Goal: Information Seeking & Learning: Learn about a topic

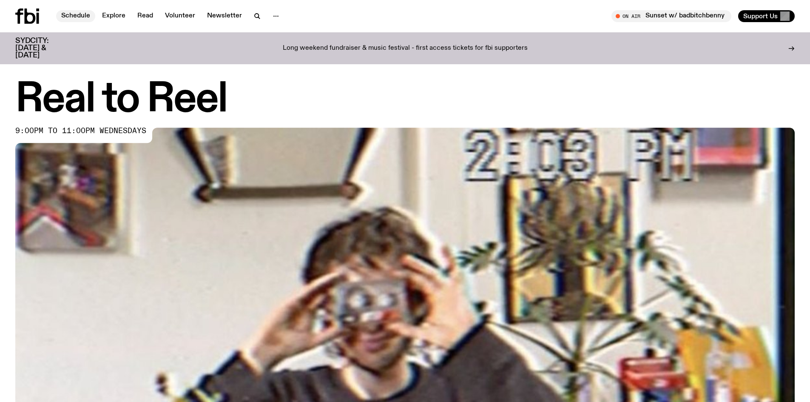
click at [80, 15] on link "Schedule" at bounding box center [75, 16] width 39 height 12
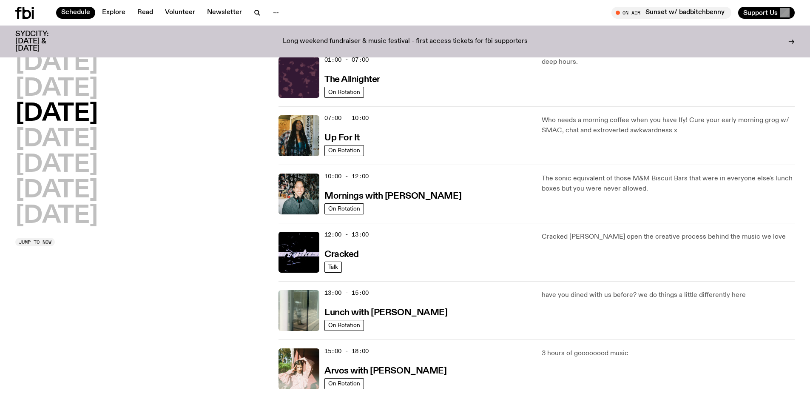
scroll to position [43, 0]
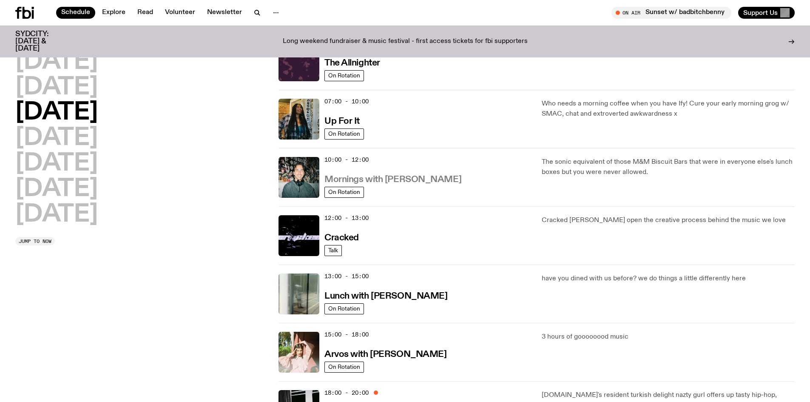
click at [371, 182] on h3 "Mornings with Ben Hansen" at bounding box center [393, 179] width 137 height 9
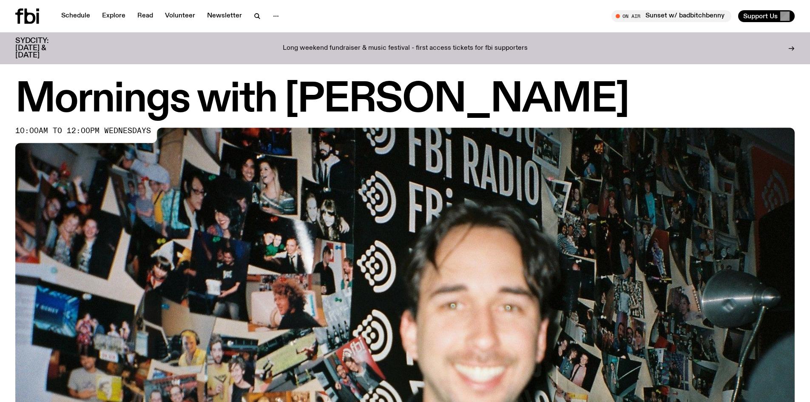
click at [117, 137] on div "10:00am to 12:00pm wednesdays" at bounding box center [87, 135] width 144 height 15
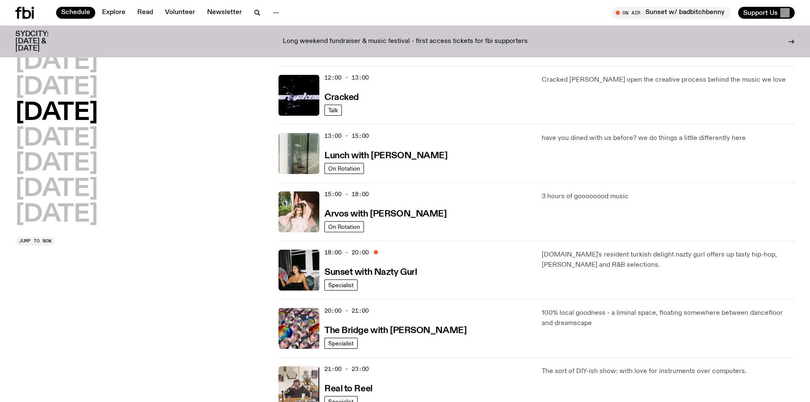
scroll to position [168, 0]
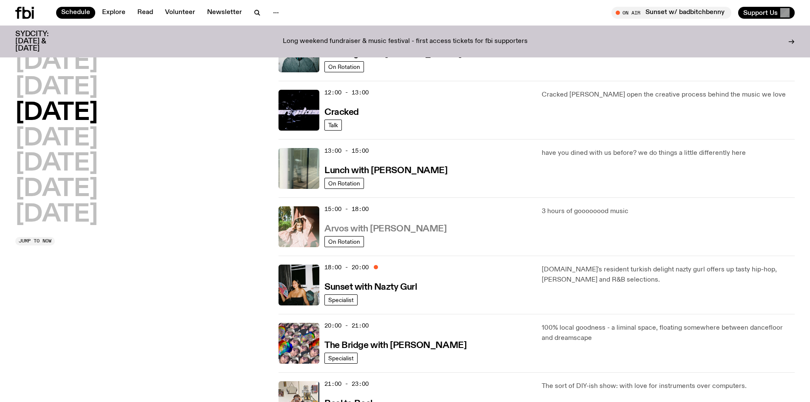
click at [416, 230] on h3 "Arvos with Maleeka Gazula" at bounding box center [386, 229] width 122 height 9
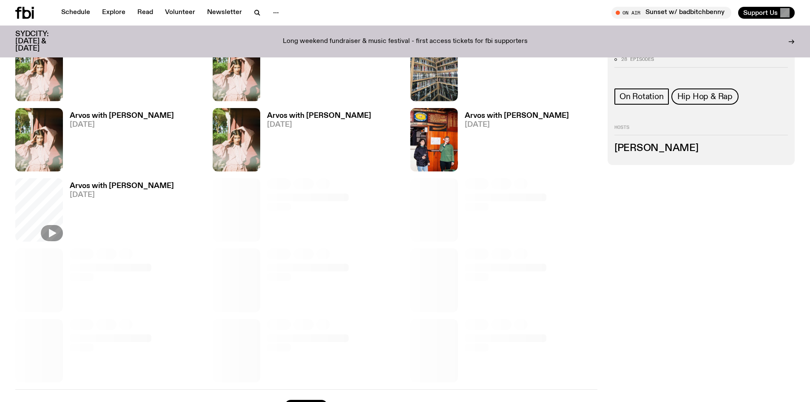
scroll to position [336, 0]
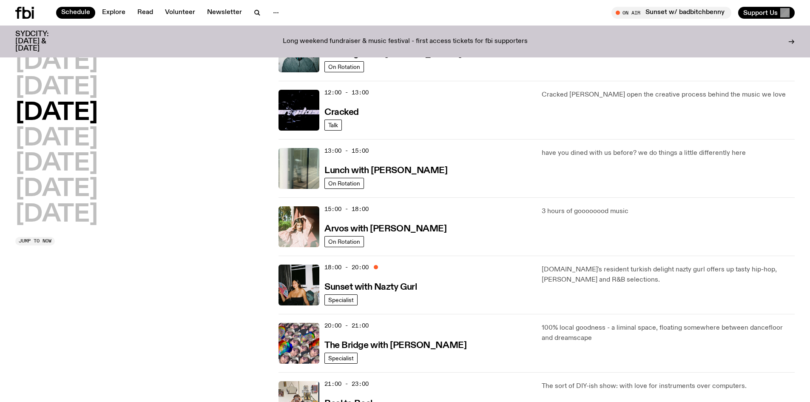
scroll to position [338, 0]
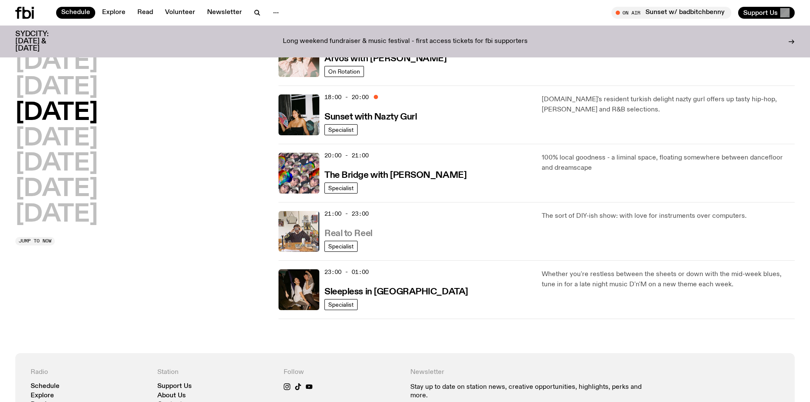
click at [343, 234] on h3 "Real to Reel" at bounding box center [349, 233] width 48 height 9
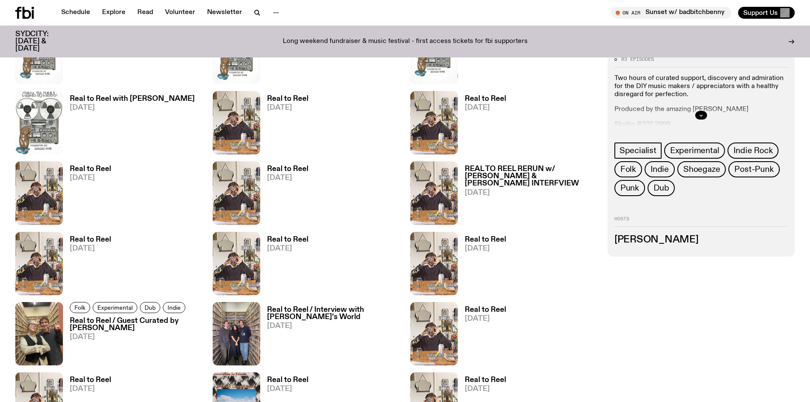
scroll to position [505, 0]
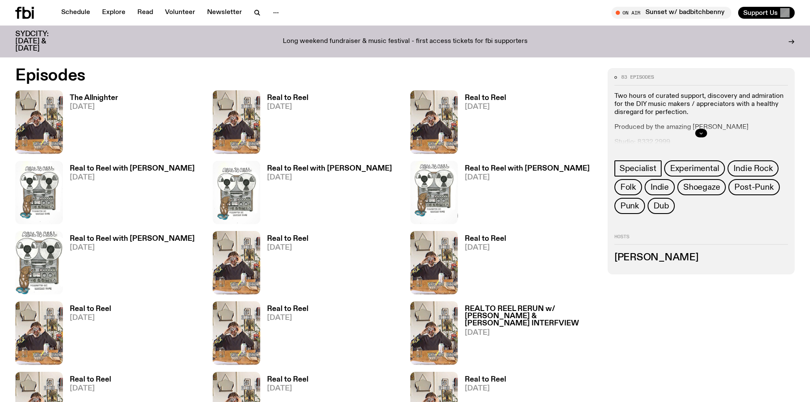
click at [699, 134] on icon "button" at bounding box center [701, 133] width 5 height 5
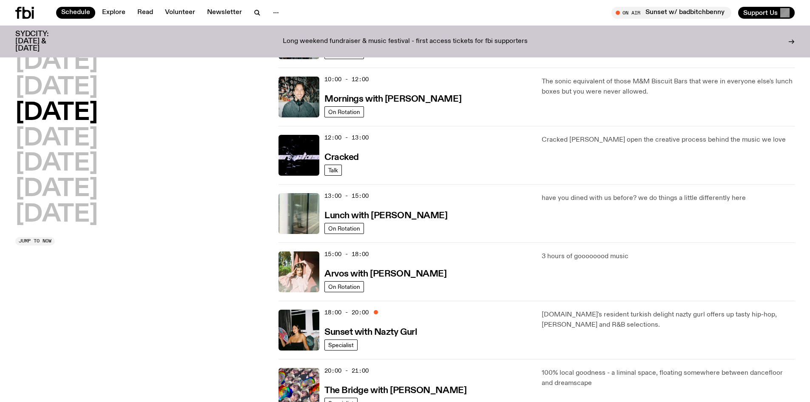
scroll to position [122, 0]
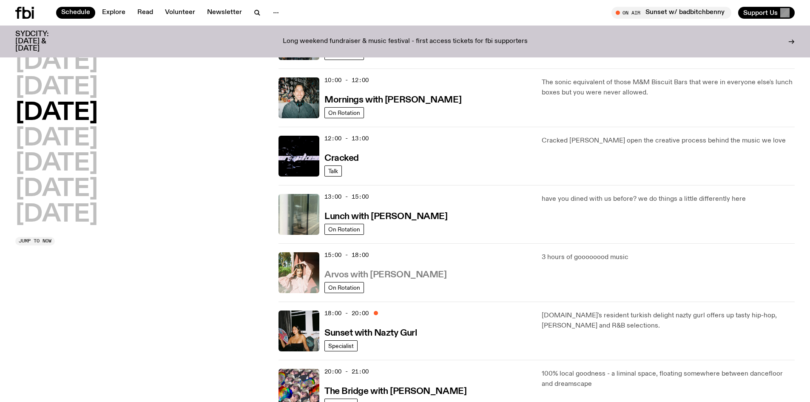
click at [390, 275] on h3 "Arvos with Maleeka Gazula" at bounding box center [386, 275] width 122 height 9
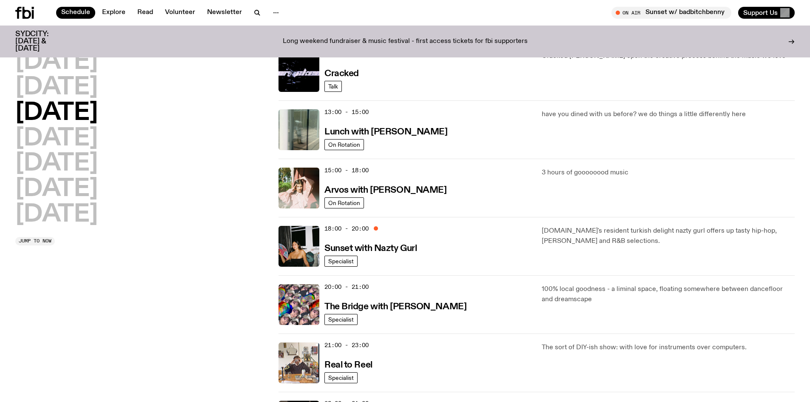
scroll to position [377, 0]
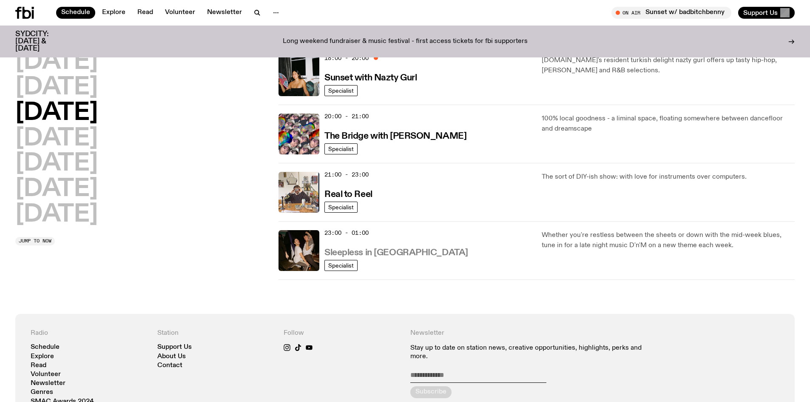
click at [363, 253] on h3 "Sleepless in Sydney" at bounding box center [397, 252] width 144 height 9
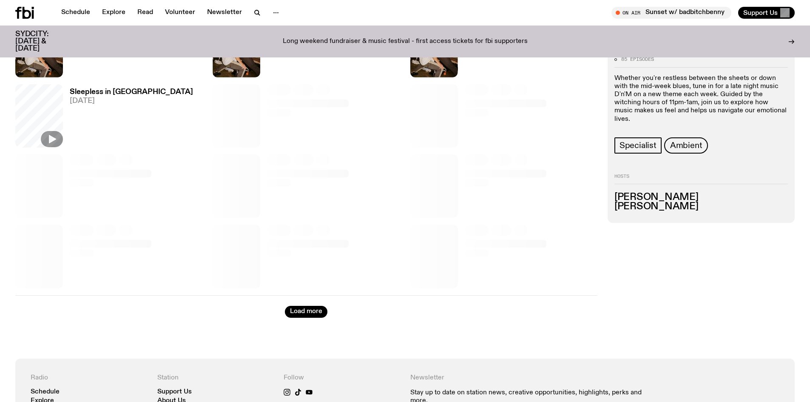
scroll to position [464, 0]
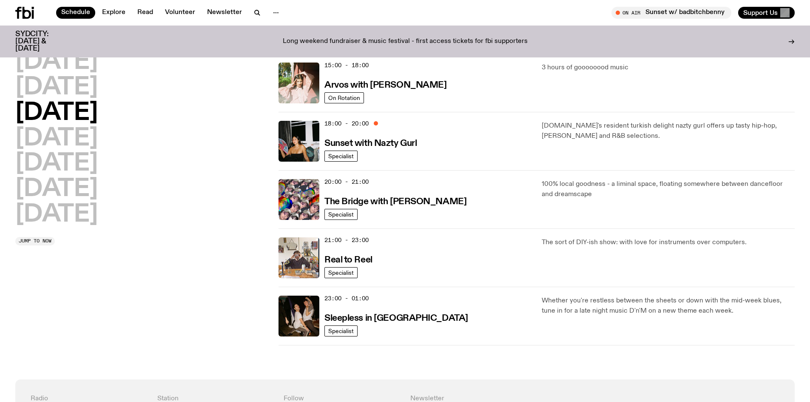
scroll to position [292, 0]
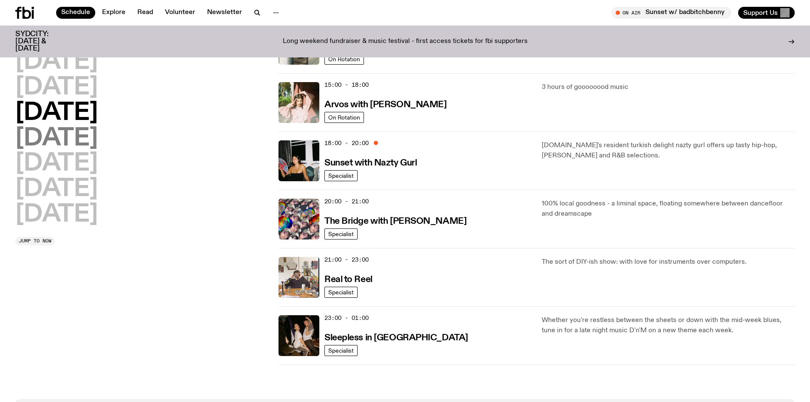
click at [78, 137] on h2 "Thursday" at bounding box center [56, 139] width 83 height 24
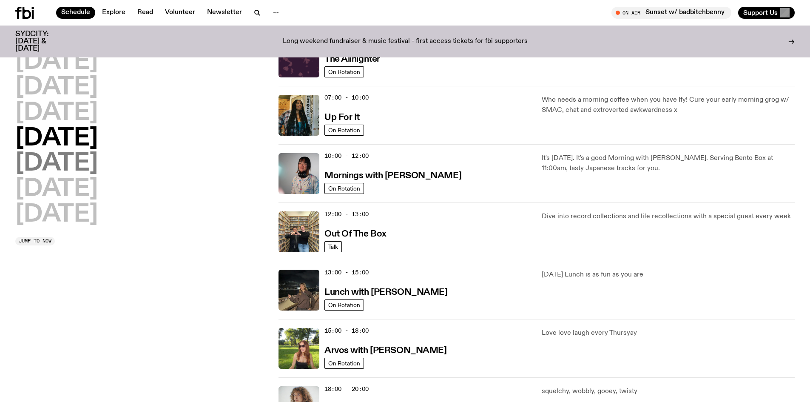
scroll to position [24, 0]
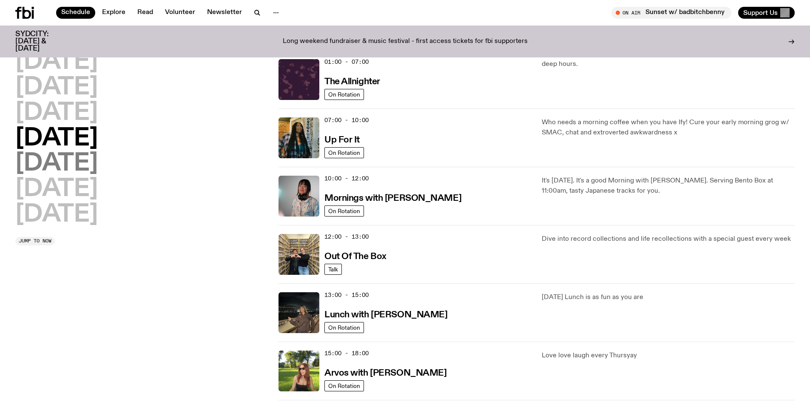
click at [68, 161] on h2 "Friday" at bounding box center [56, 164] width 83 height 24
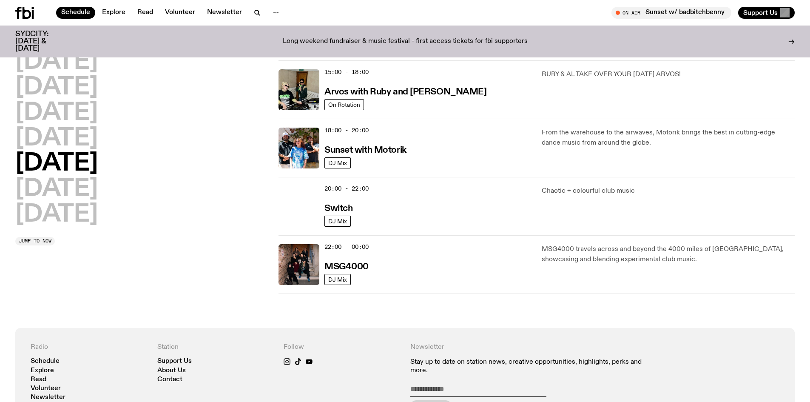
scroll to position [251, 0]
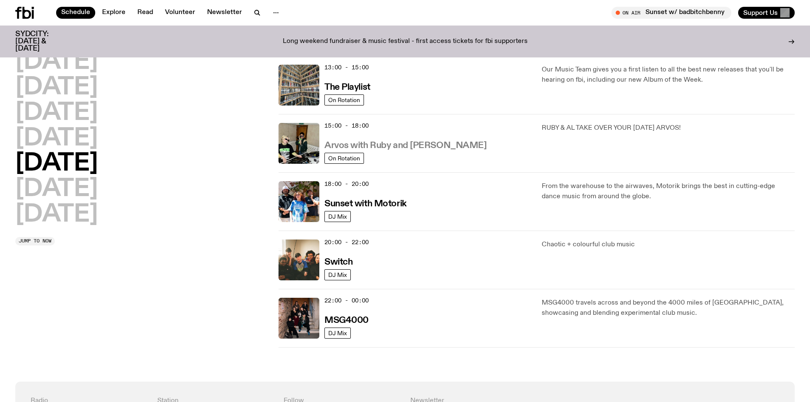
click at [370, 142] on h3 "Arvos with Ruby and Al" at bounding box center [406, 145] width 162 height 9
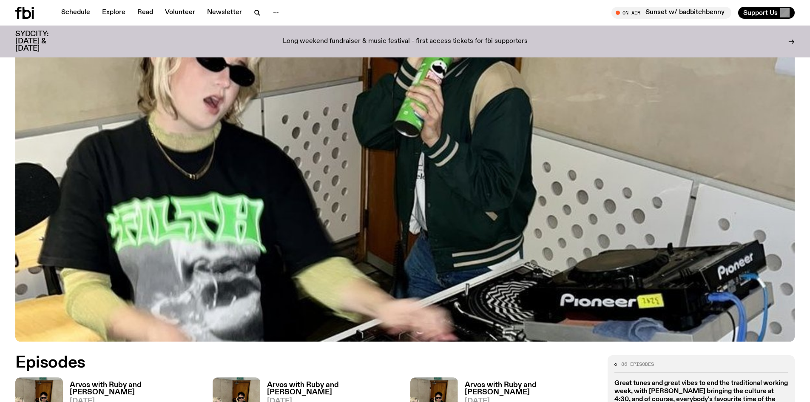
scroll to position [504, 0]
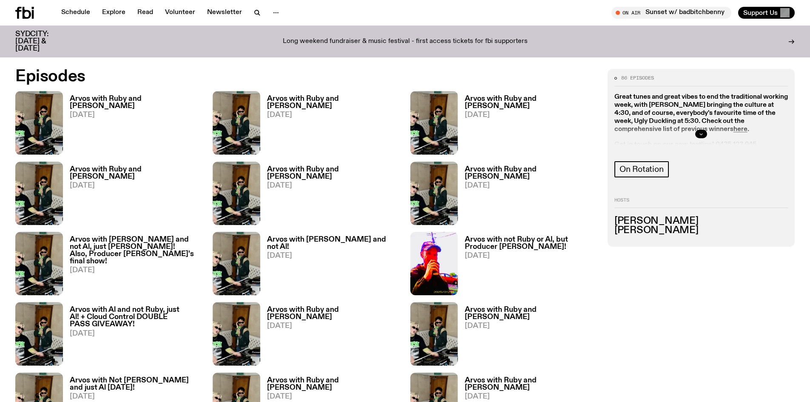
click at [701, 133] on icon "button" at bounding box center [701, 133] width 5 height 5
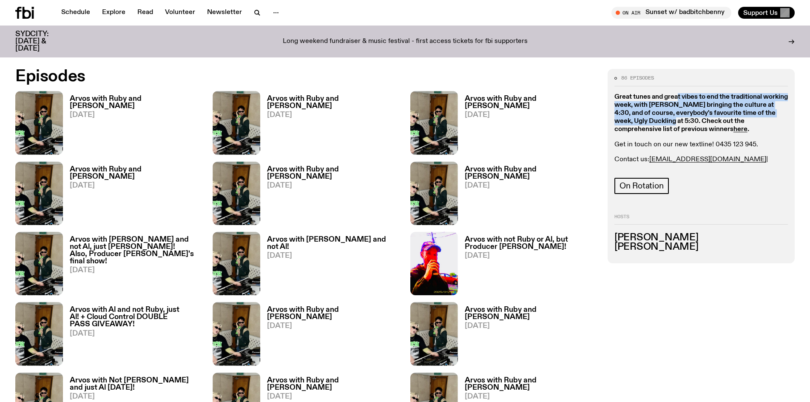
drag, startPoint x: 678, startPoint y: 94, endPoint x: 682, endPoint y: 124, distance: 30.5
click at [682, 124] on strong "Great tunes and great vibes to end the traditional working week, with Nadia Odl…" at bounding box center [702, 114] width 174 height 40
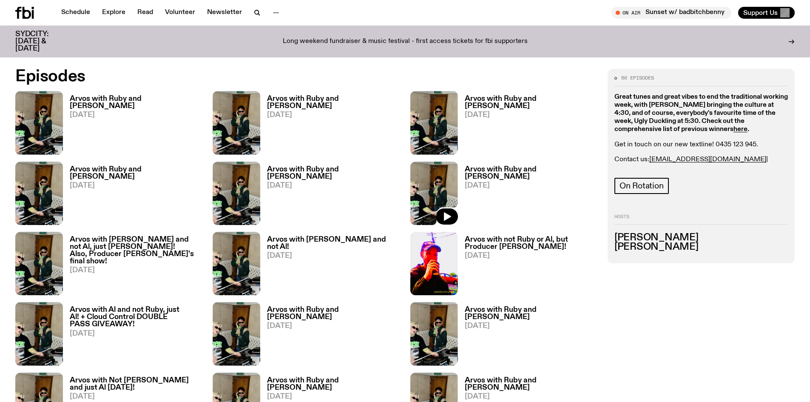
click at [437, 179] on img at bounding box center [435, 193] width 48 height 63
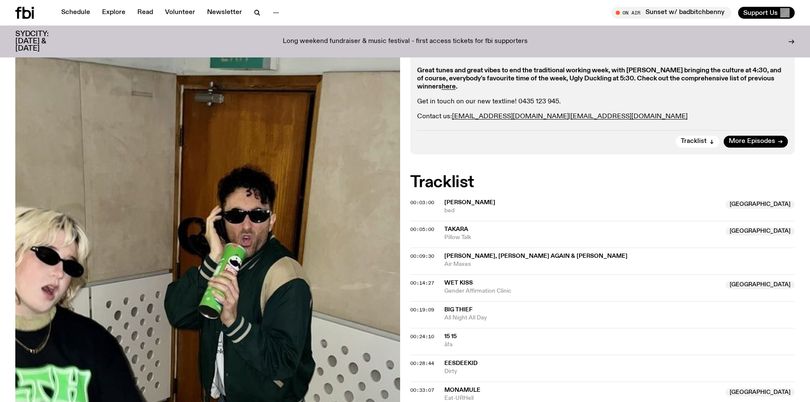
scroll to position [167, 0]
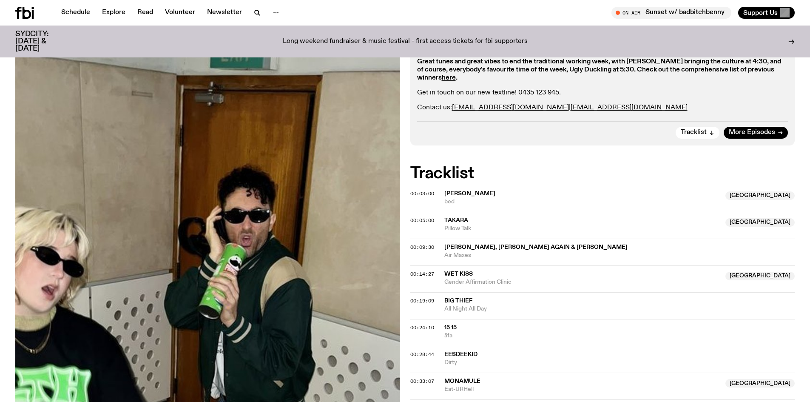
click at [457, 302] on span "Big Thief" at bounding box center [459, 301] width 28 height 6
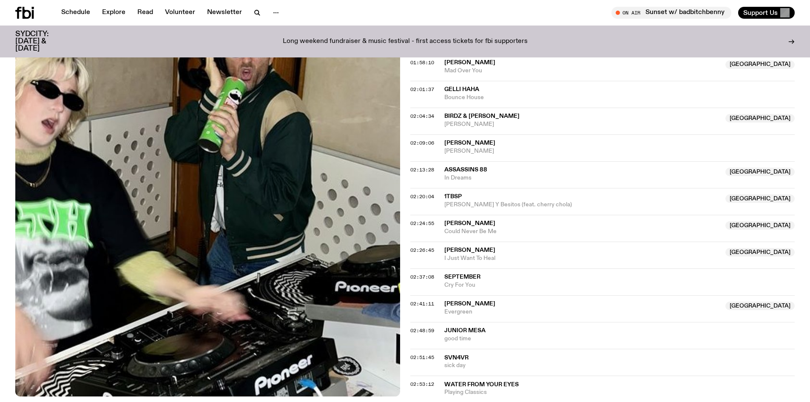
scroll to position [1018, 0]
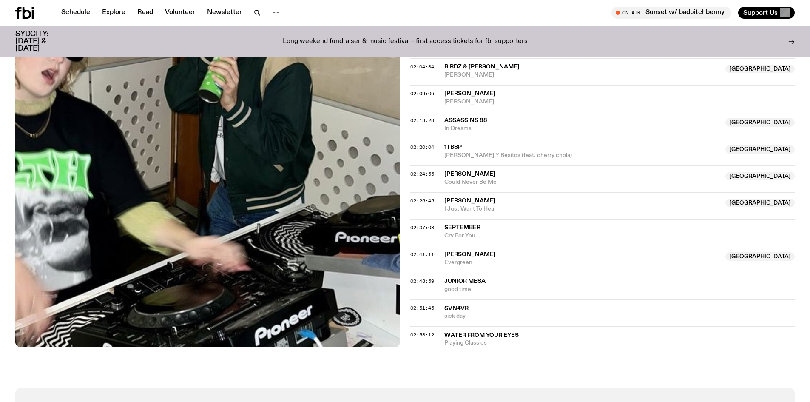
click at [497, 335] on span "Water From Your Eyes" at bounding box center [482, 335] width 74 height 6
drag, startPoint x: 505, startPoint y: 346, endPoint x: 442, endPoint y: 335, distance: 63.9
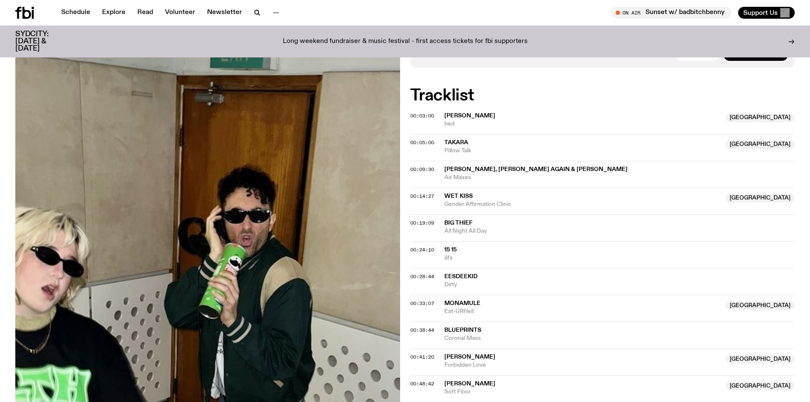
scroll to position [167, 0]
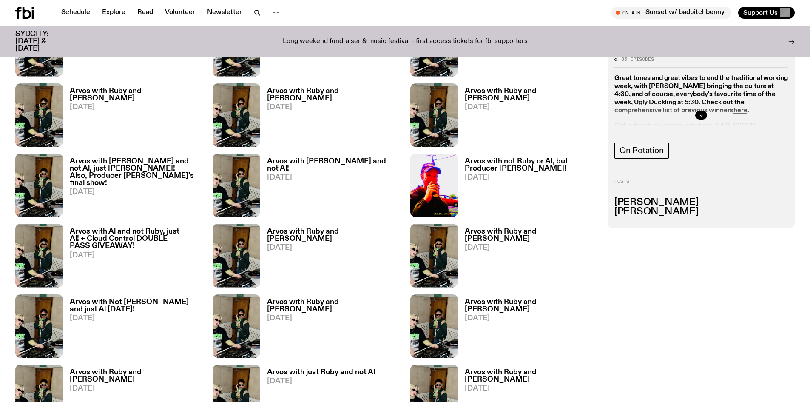
scroll to position [632, 0]
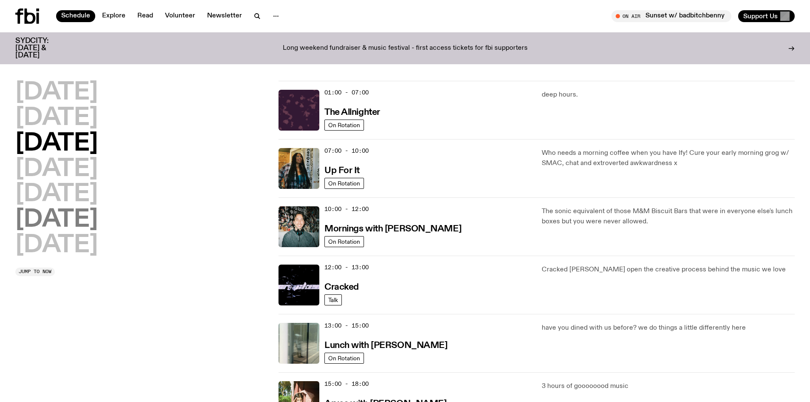
click at [45, 215] on h2 "Saturday" at bounding box center [56, 220] width 83 height 24
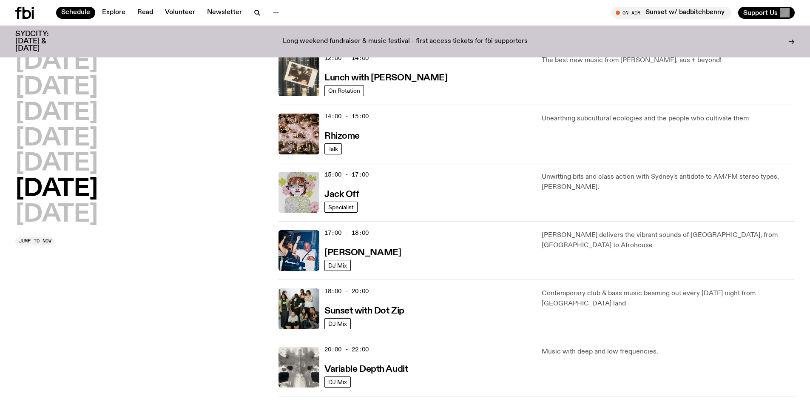
scroll to position [407, 0]
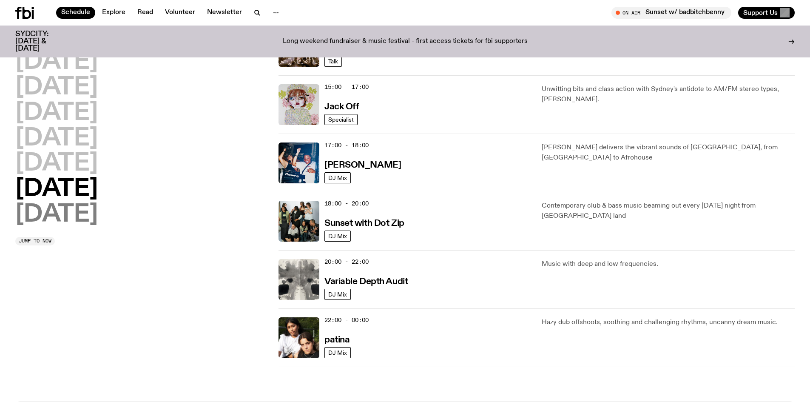
click at [64, 213] on h2 "Sunday" at bounding box center [56, 215] width 83 height 24
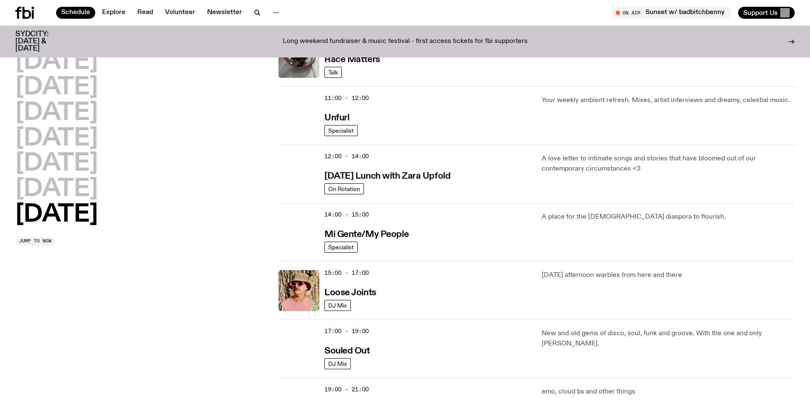
scroll to position [322, 0]
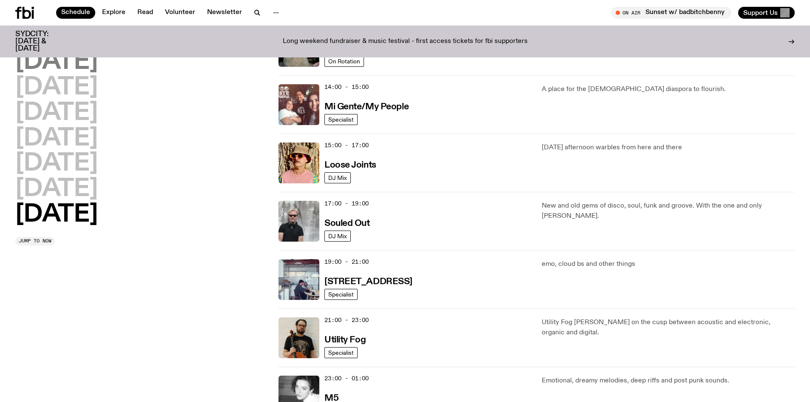
click at [72, 60] on h2 "Monday" at bounding box center [56, 62] width 83 height 24
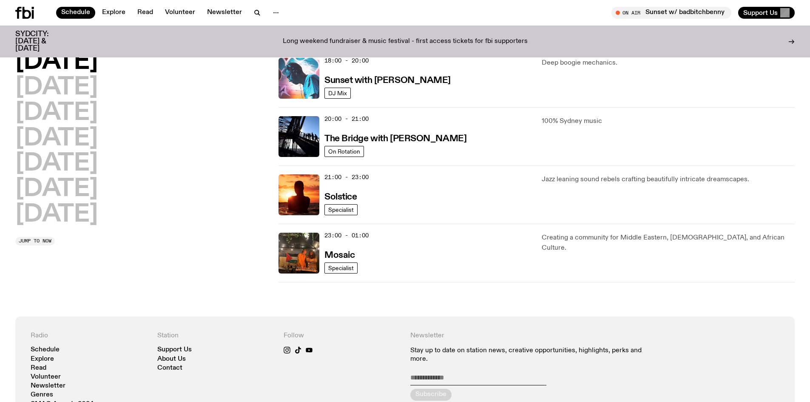
scroll to position [492, 0]
